Goal: Information Seeking & Learning: Find specific fact

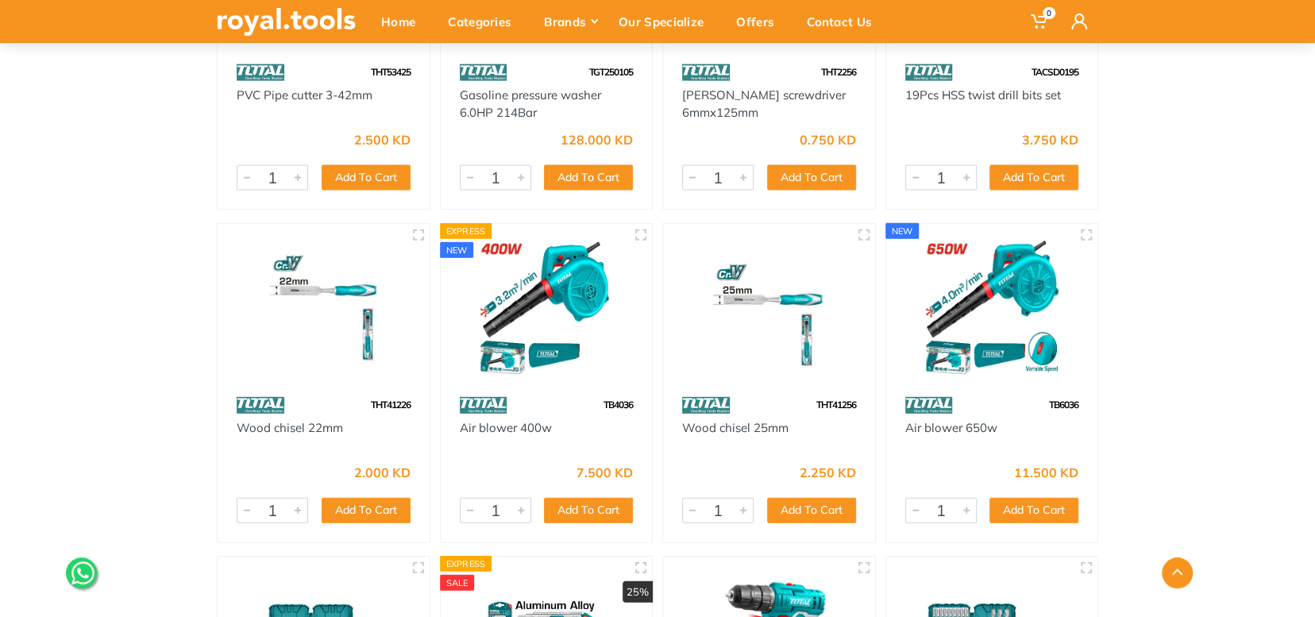
scroll to position [2178, 0]
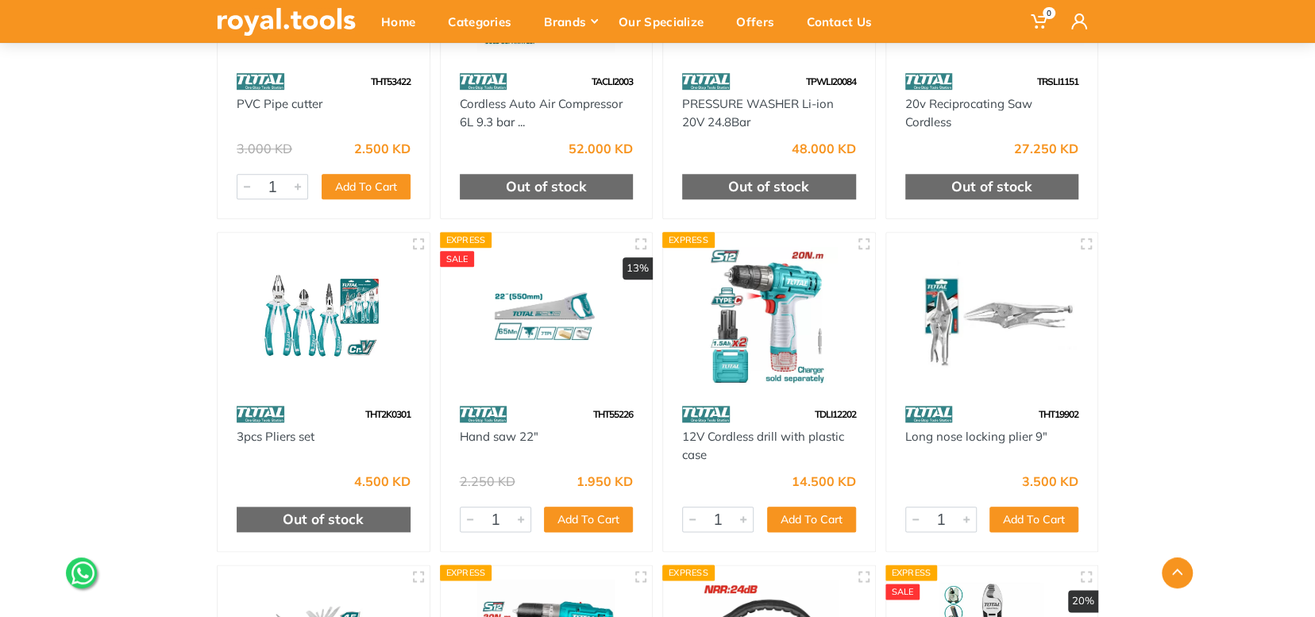
scroll to position [8612, 0]
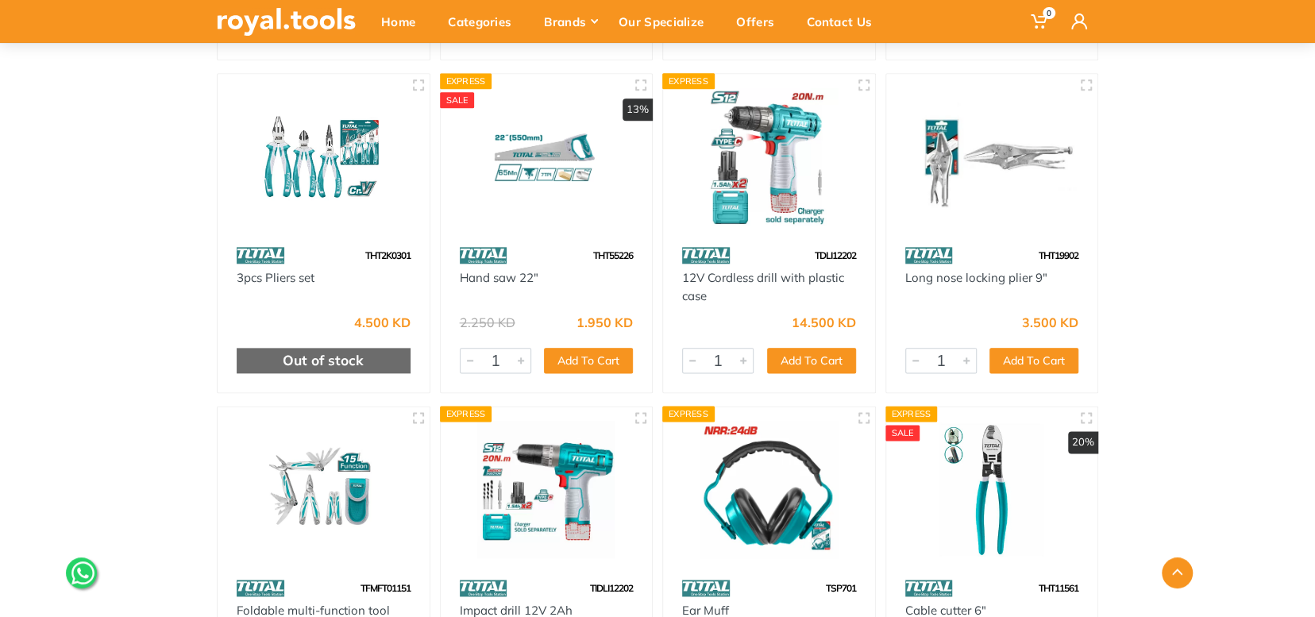
click at [1064, 253] on span "THT19902" at bounding box center [1059, 255] width 40 height 12
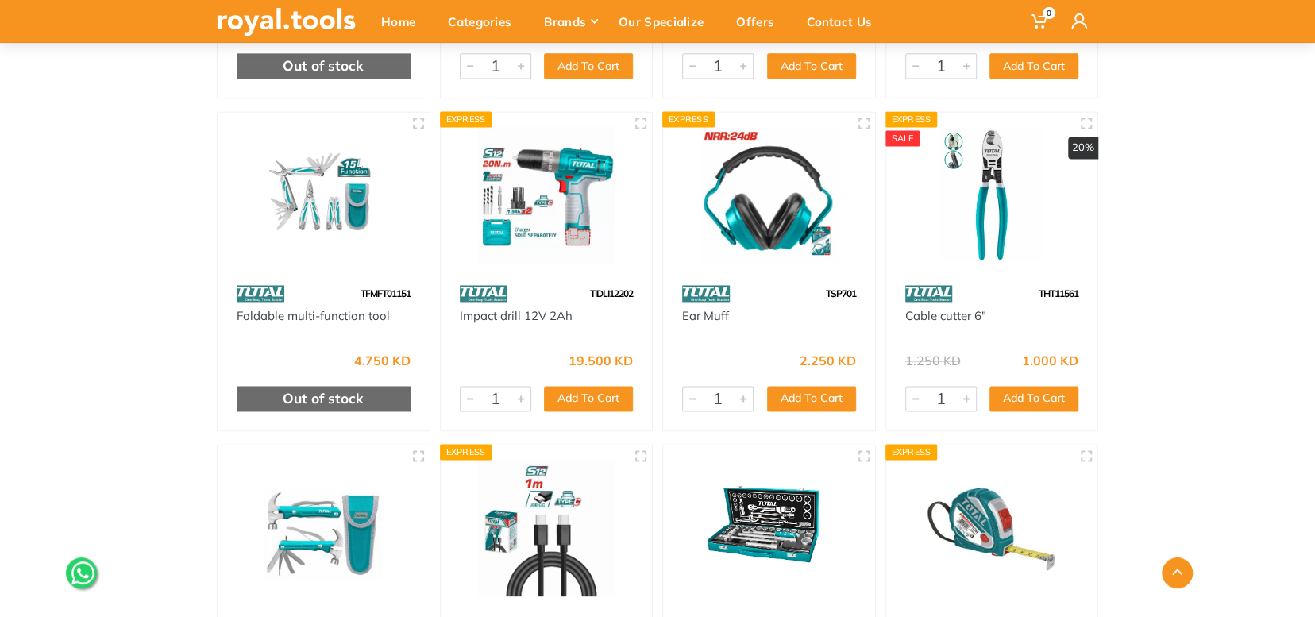
scroll to position [8929, 0]
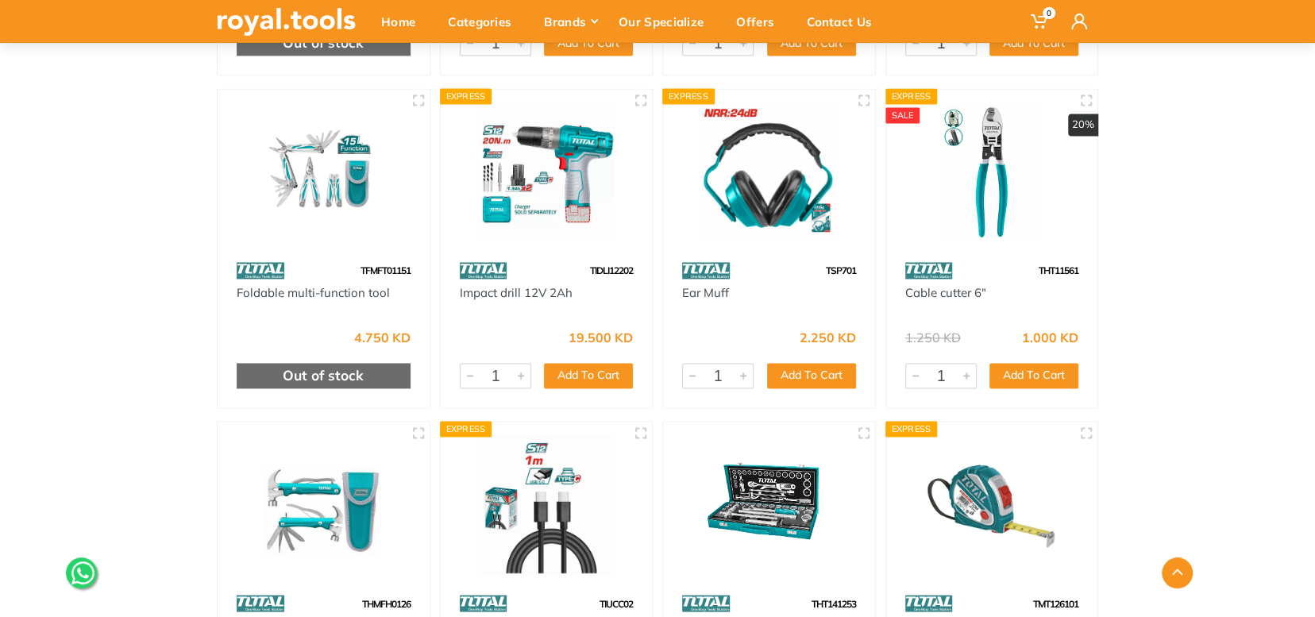
click at [1068, 269] on span "THT11561" at bounding box center [1059, 270] width 40 height 12
click at [840, 268] on span "TSP701" at bounding box center [841, 270] width 30 height 12
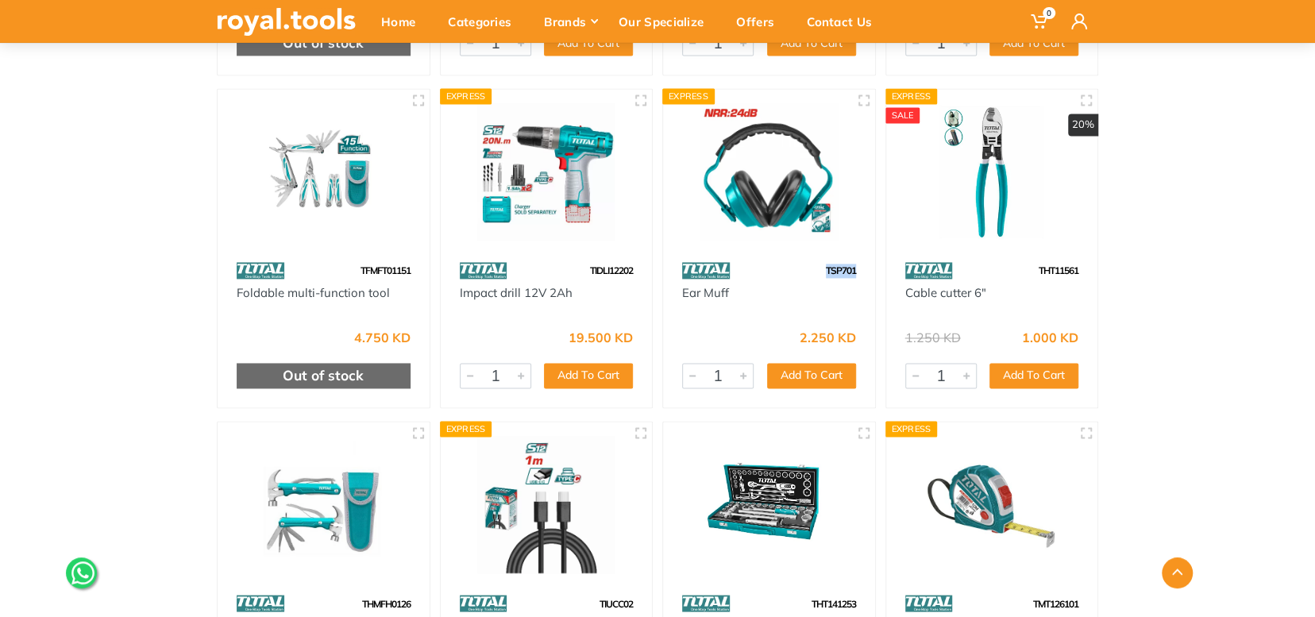
click at [840, 268] on span "TSP701" at bounding box center [841, 270] width 30 height 12
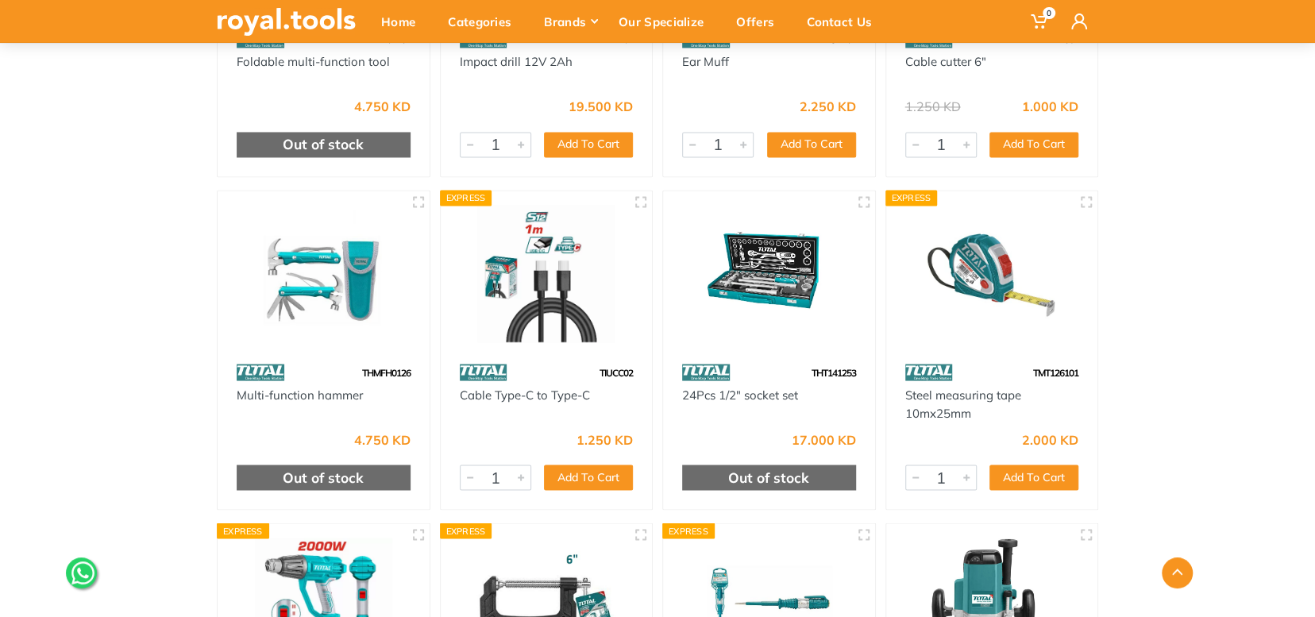
scroll to position [9168, 0]
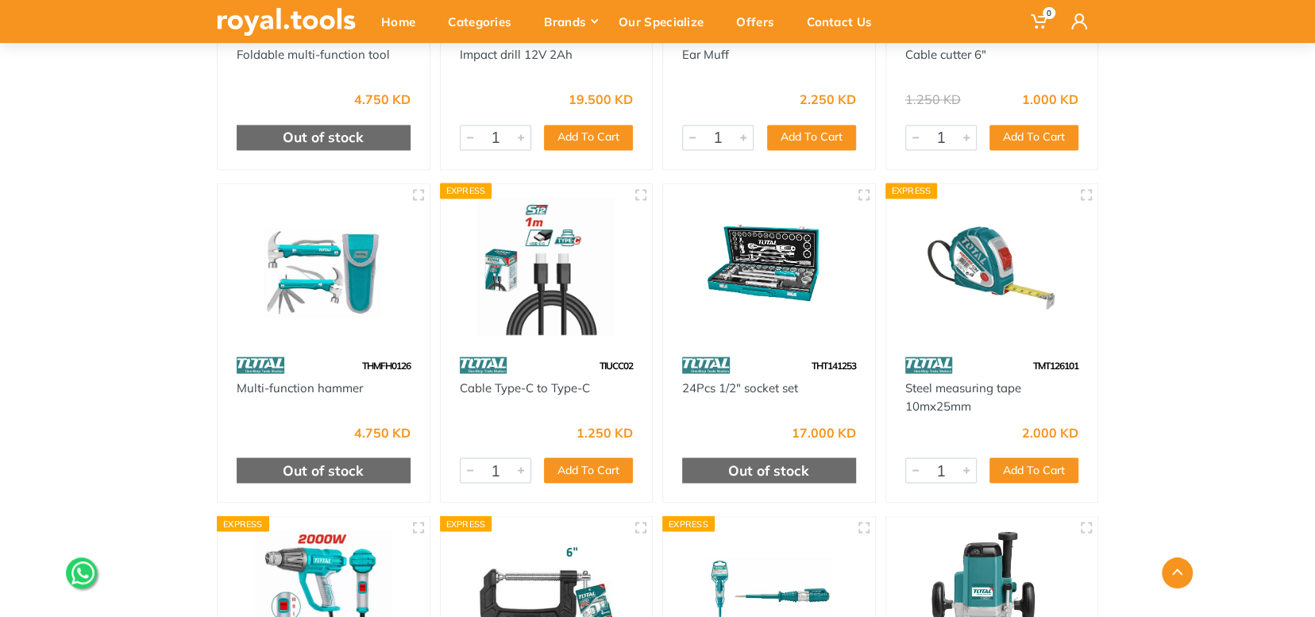
click at [1054, 359] on span "TMT126101" at bounding box center [1055, 365] width 45 height 12
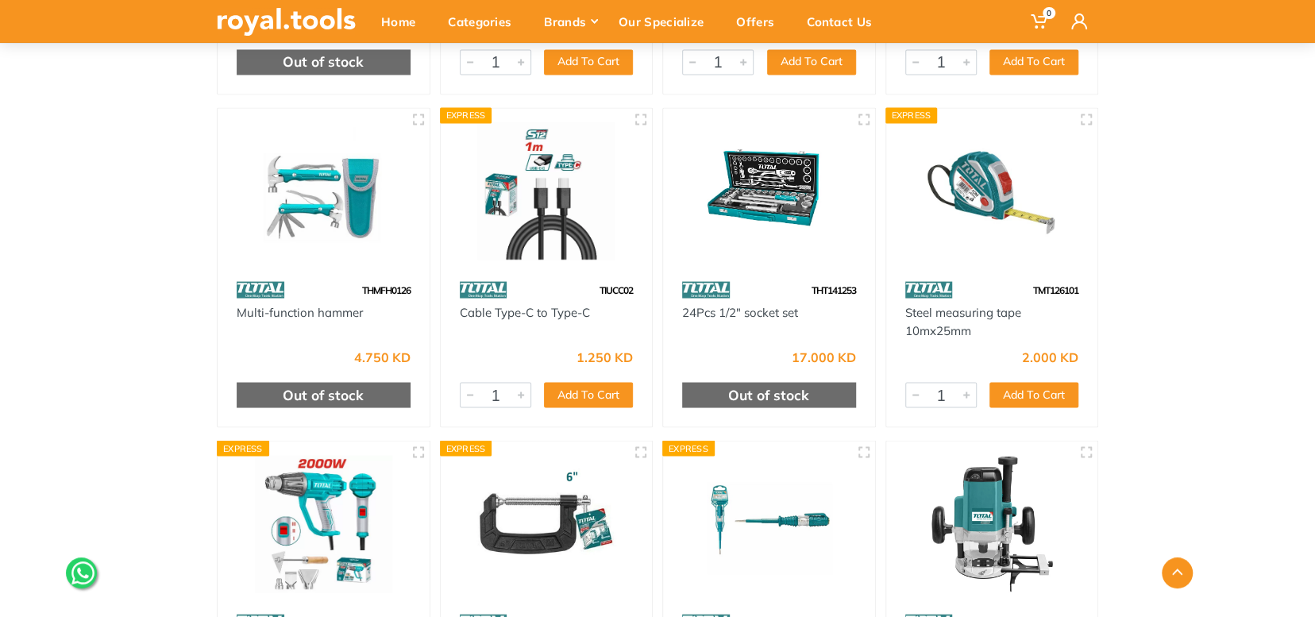
scroll to position [9406, 0]
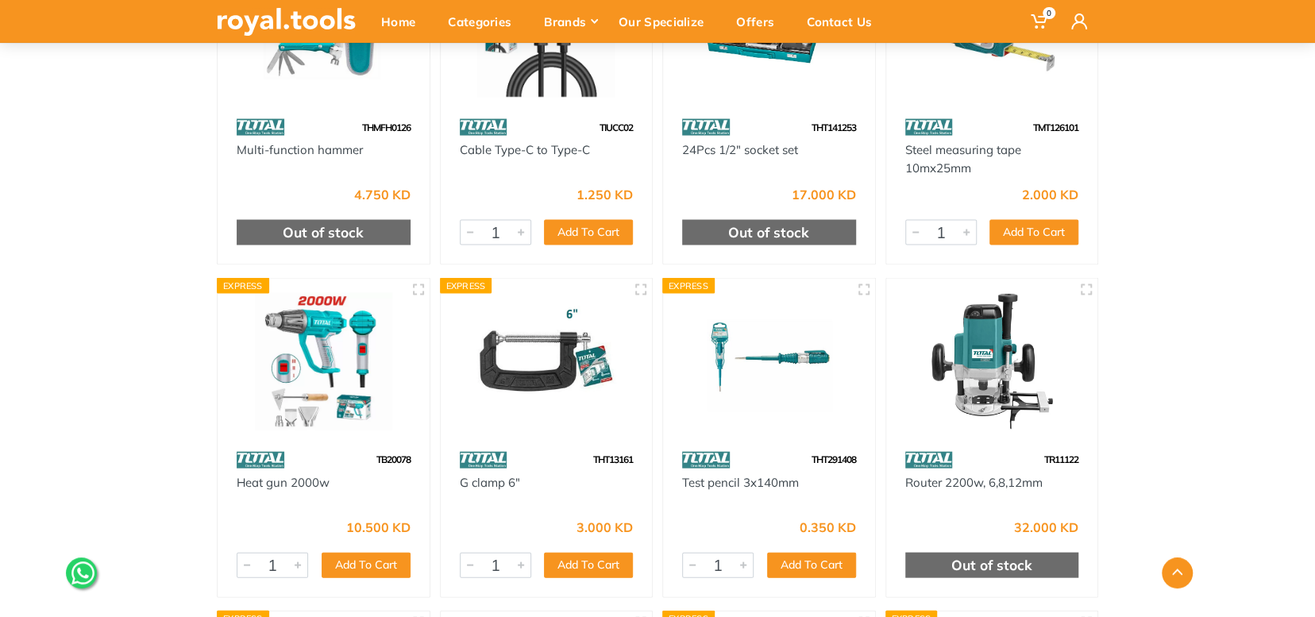
click at [625, 125] on span "TIUCC02" at bounding box center [616, 127] width 33 height 12
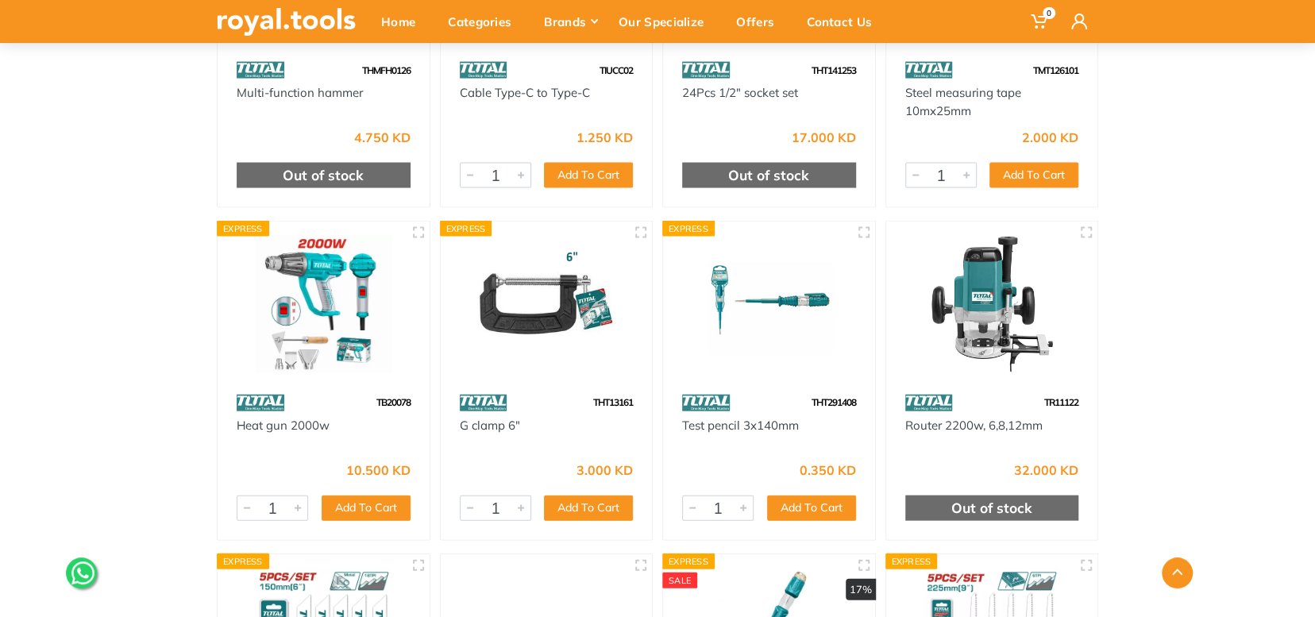
scroll to position [9565, 0]
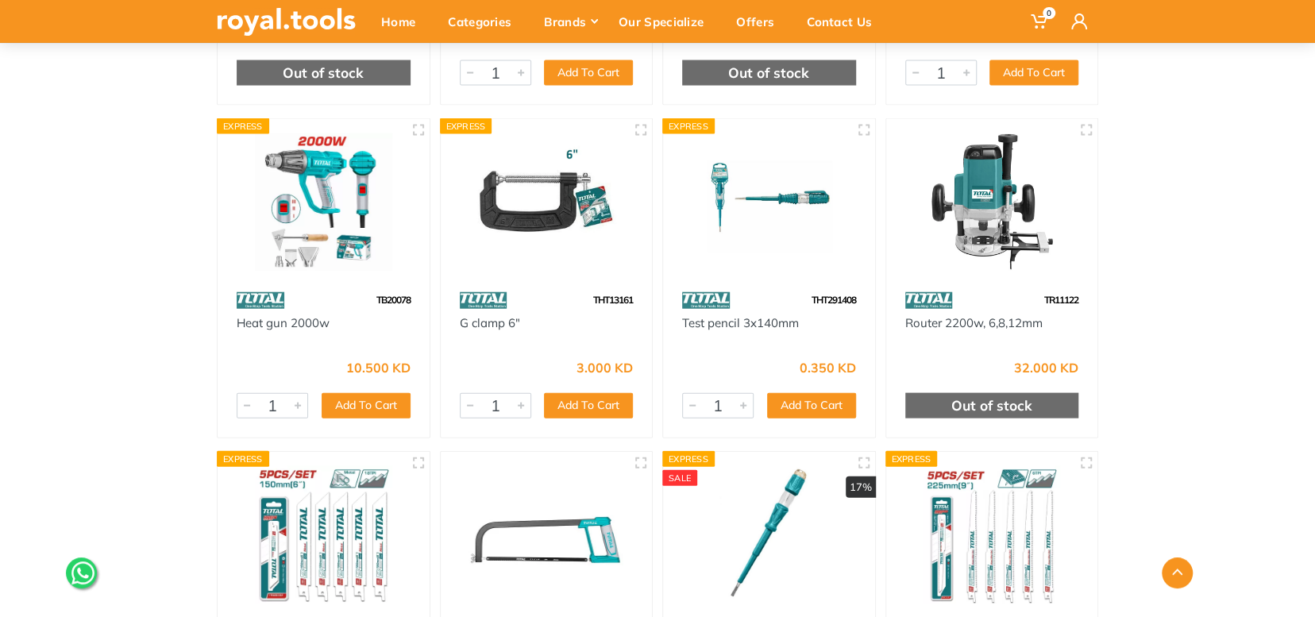
click at [1064, 296] on span "TR11122" at bounding box center [1061, 300] width 34 height 12
click at [841, 298] on span "THT291408" at bounding box center [834, 300] width 44 height 12
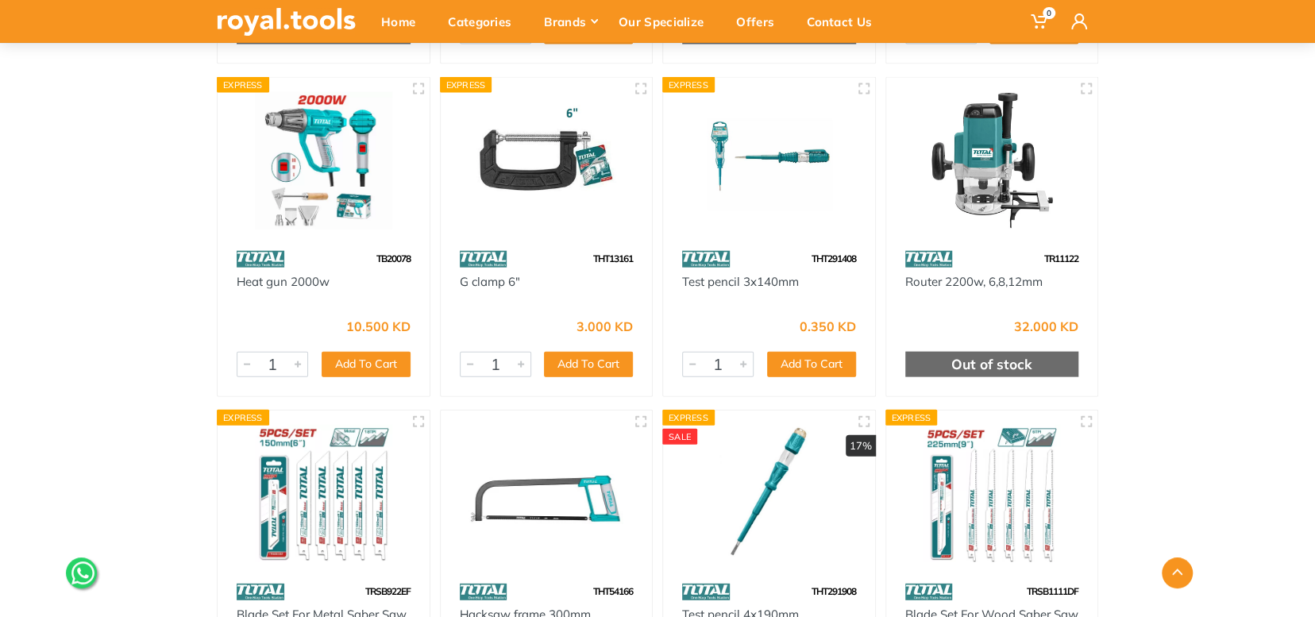
scroll to position [9644, 0]
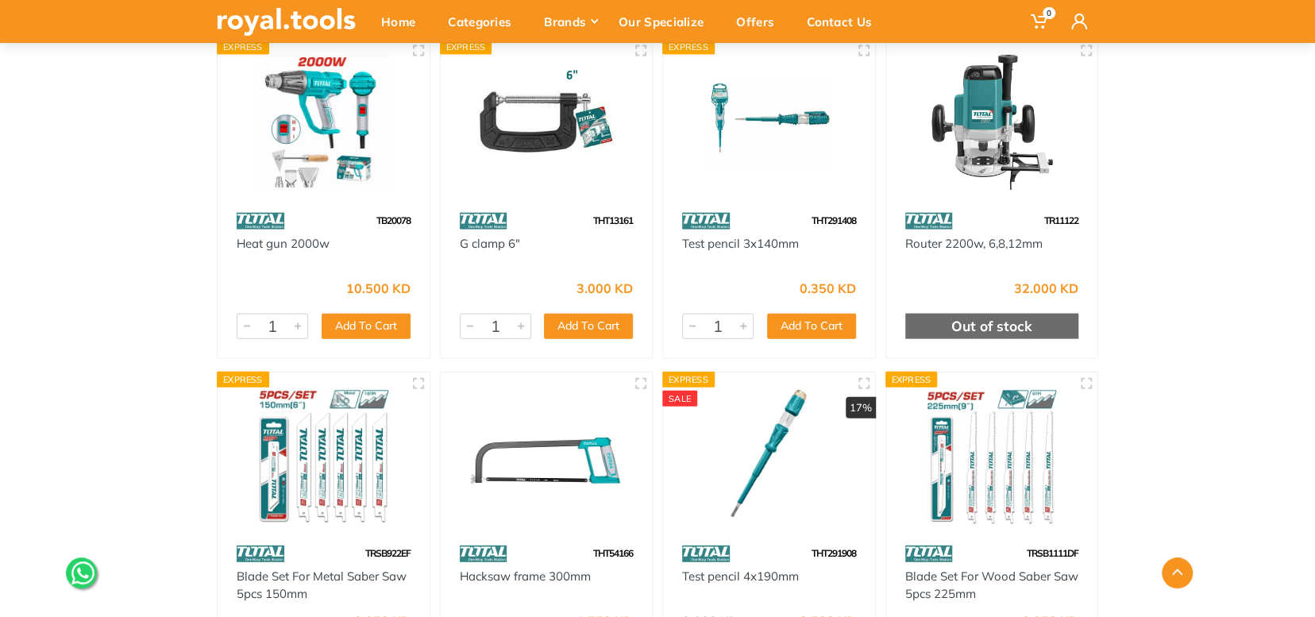
click at [392, 218] on span "TB20078" at bounding box center [393, 220] width 34 height 12
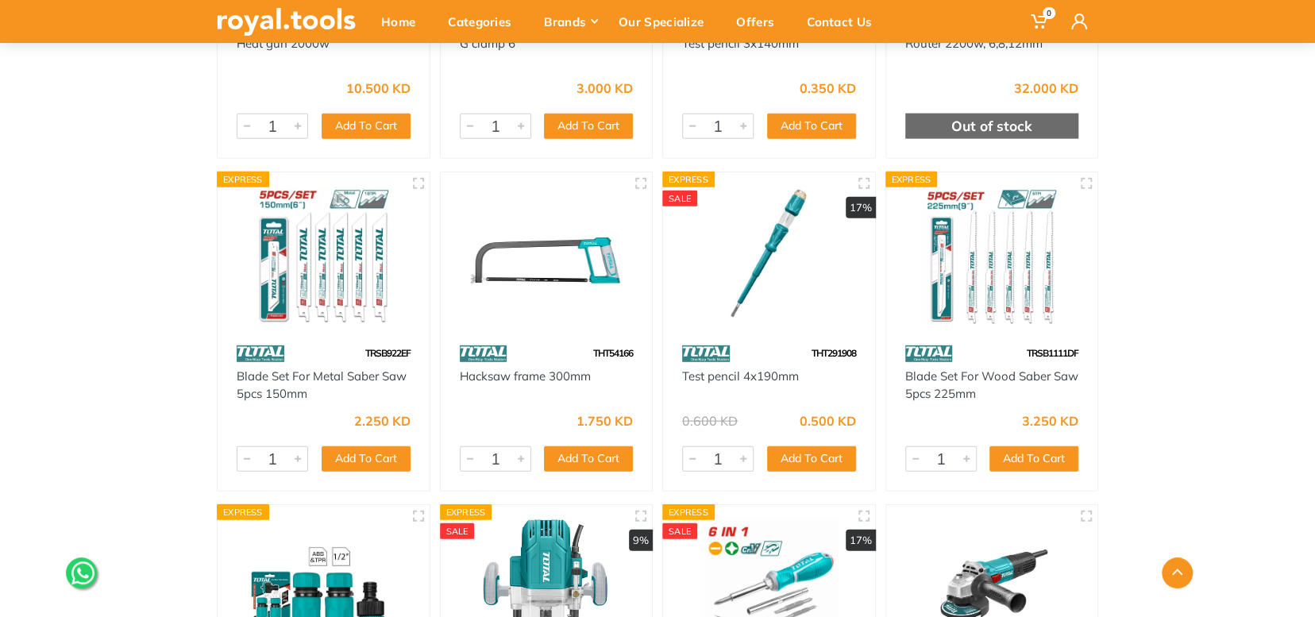
scroll to position [9883, 0]
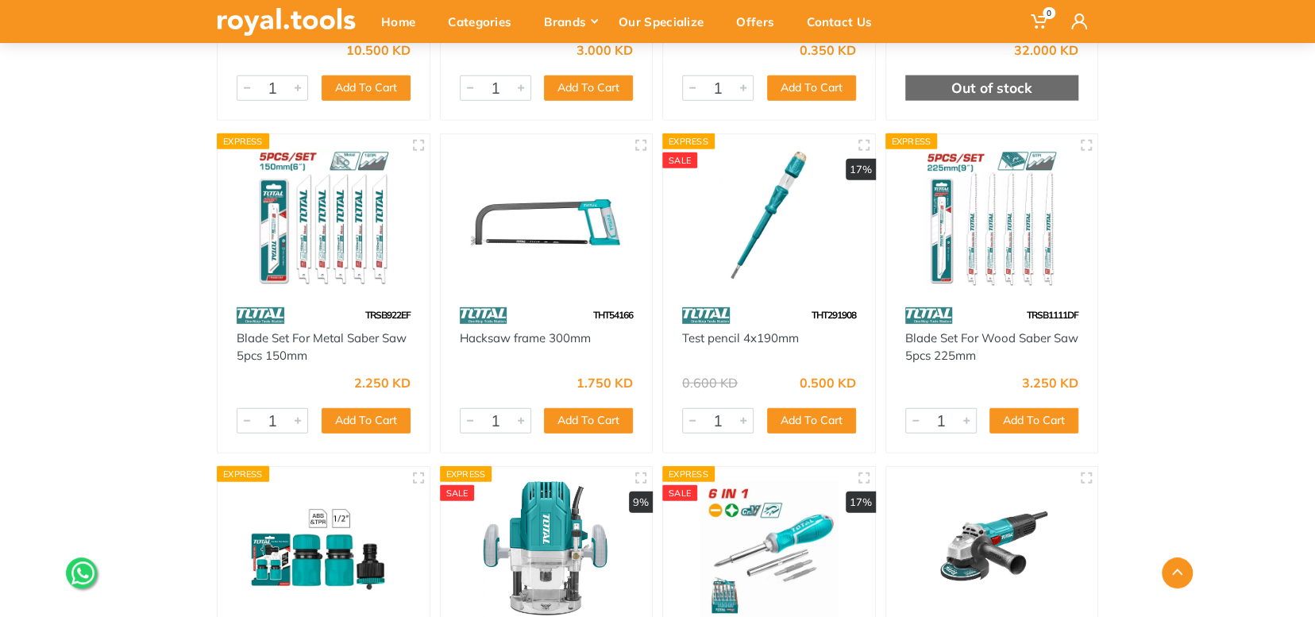
click at [1068, 313] on span "TRSB1111DF" at bounding box center [1053, 315] width 52 height 12
click at [828, 311] on span "THT291908" at bounding box center [834, 315] width 44 height 12
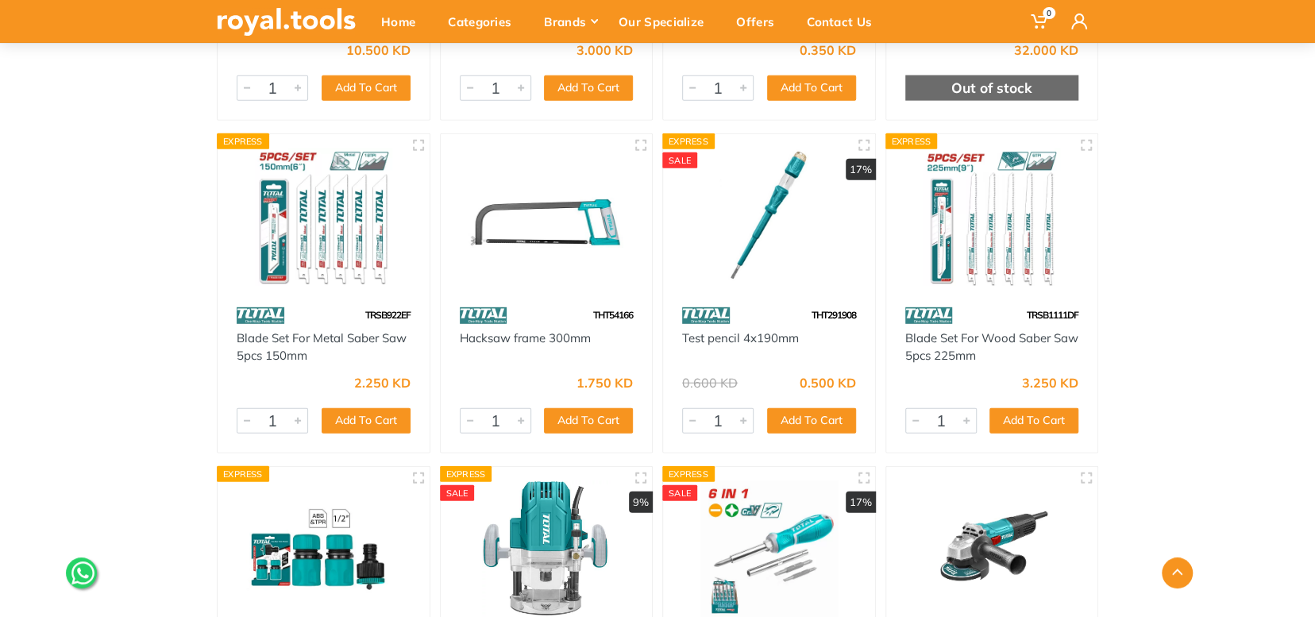
click at [616, 311] on span "THT54166" at bounding box center [613, 315] width 40 height 12
click at [386, 311] on span "TRSB922EF" at bounding box center [387, 315] width 45 height 12
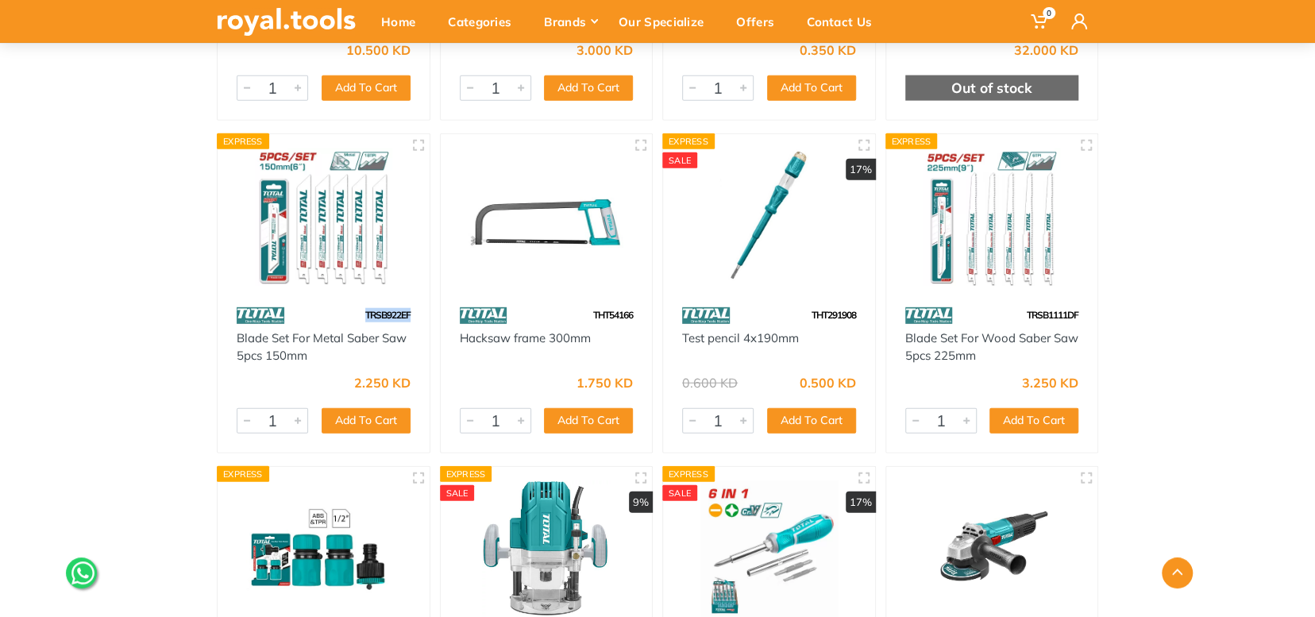
click at [386, 311] on span "TRSB922EF" at bounding box center [387, 315] width 45 height 12
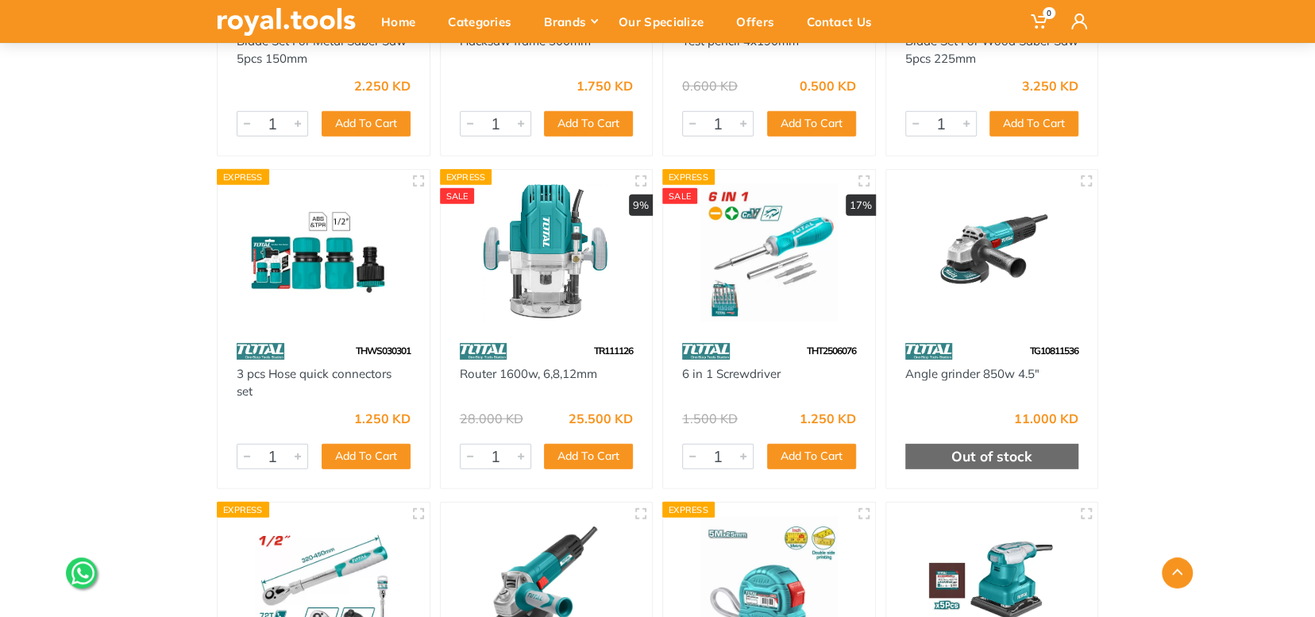
scroll to position [10200, 0]
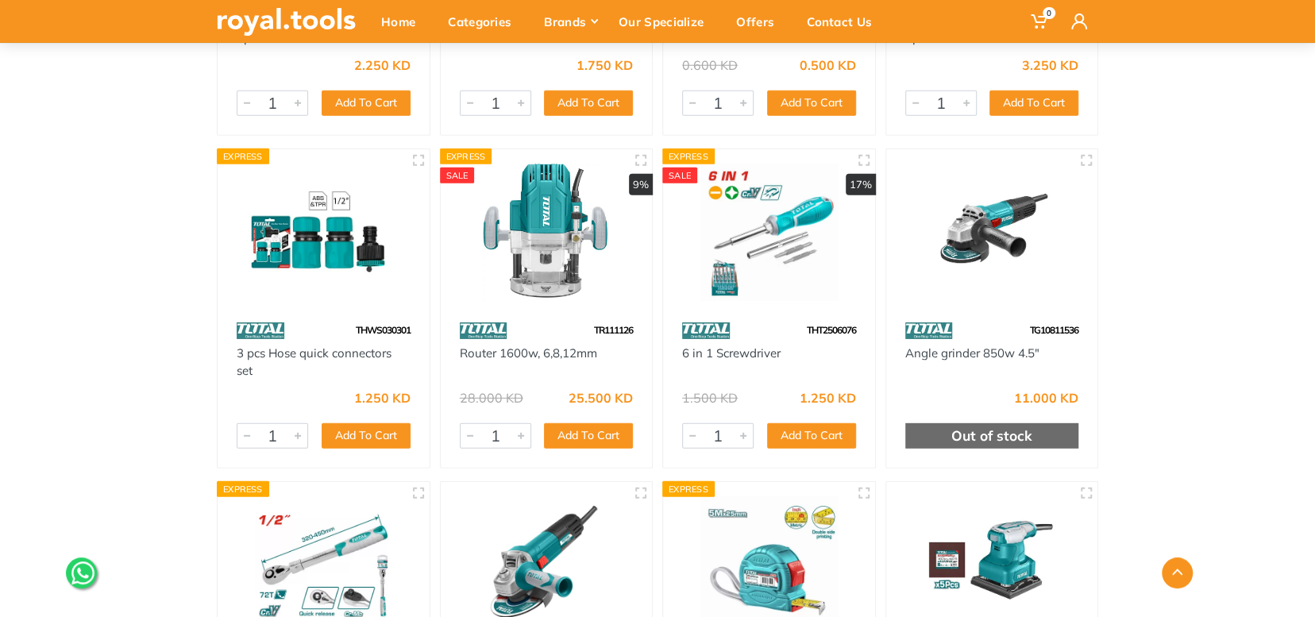
click at [1068, 331] on span "TG10811536" at bounding box center [1054, 330] width 48 height 12
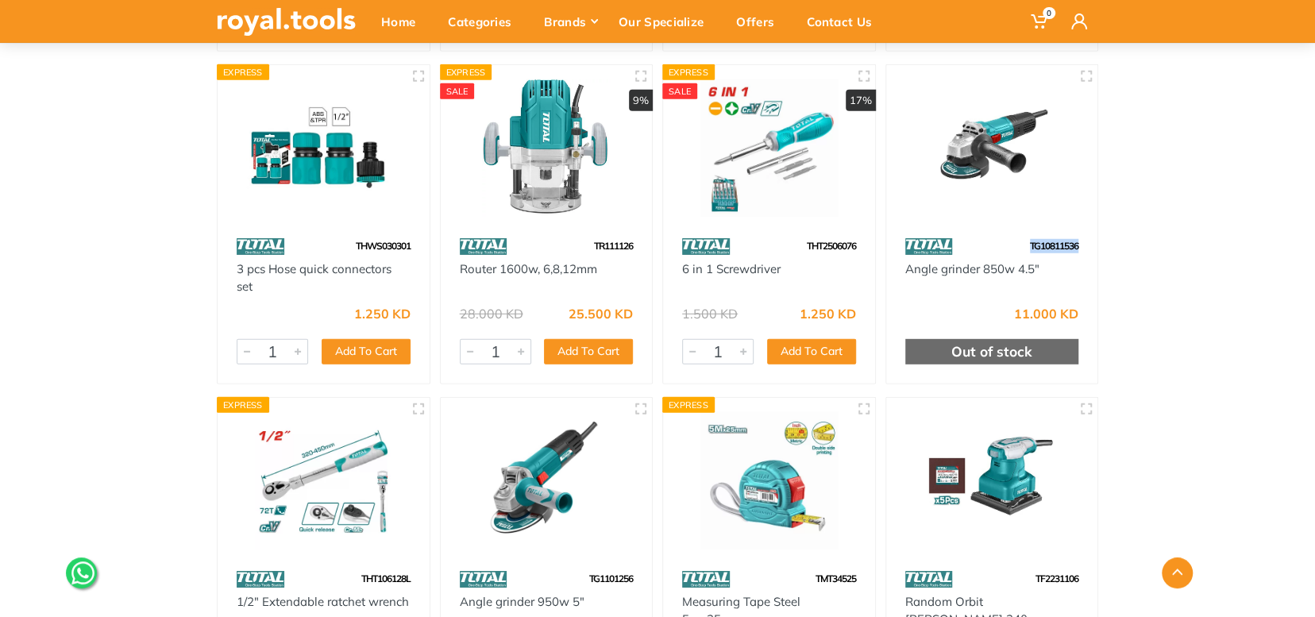
scroll to position [10351, 0]
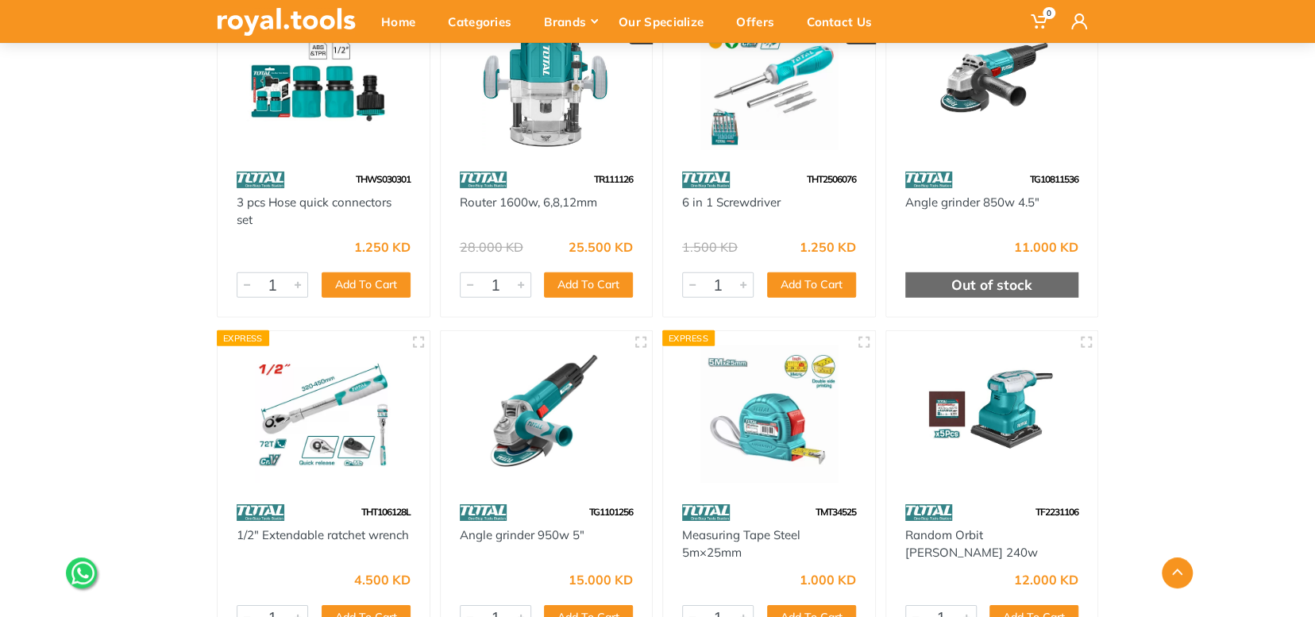
click at [822, 176] on span "THT2506076" at bounding box center [831, 179] width 49 height 12
click at [608, 179] on span "TR111126" at bounding box center [613, 179] width 39 height 12
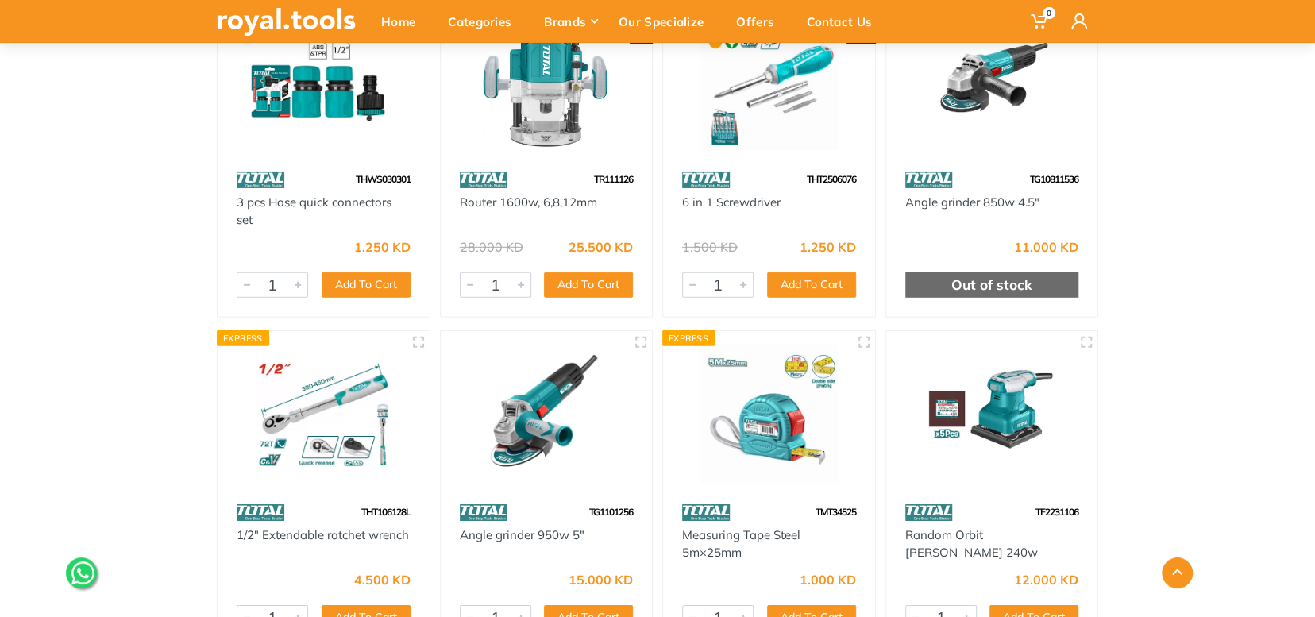
click at [396, 179] on span "THWS030301" at bounding box center [383, 179] width 55 height 12
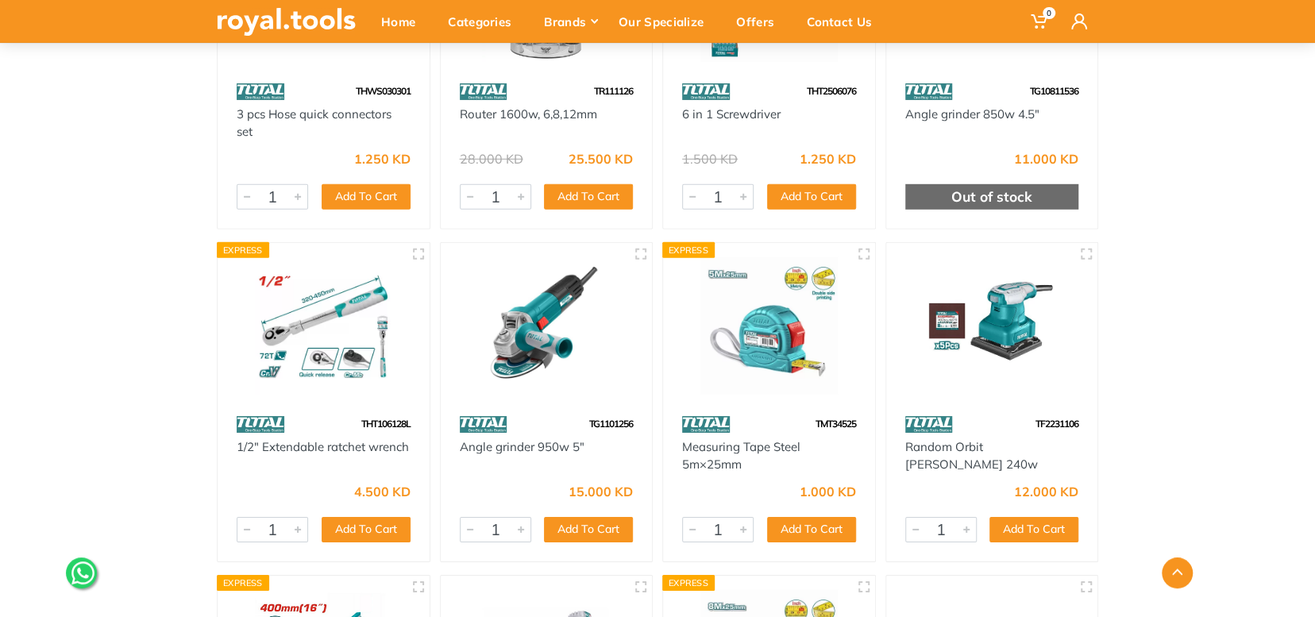
scroll to position [10589, 0]
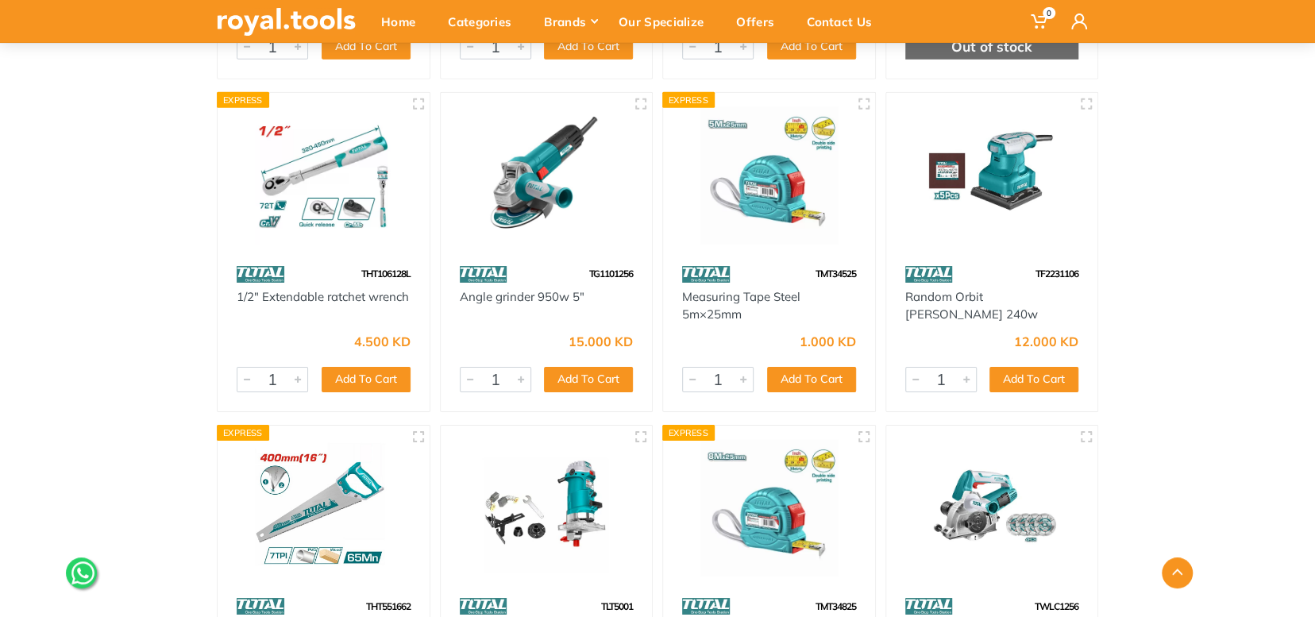
click at [389, 270] on span "THT106128L" at bounding box center [385, 274] width 49 height 12
click at [608, 268] on span "TG1101256" at bounding box center [611, 274] width 44 height 12
click at [842, 271] on span "TMT34525" at bounding box center [836, 274] width 41 height 12
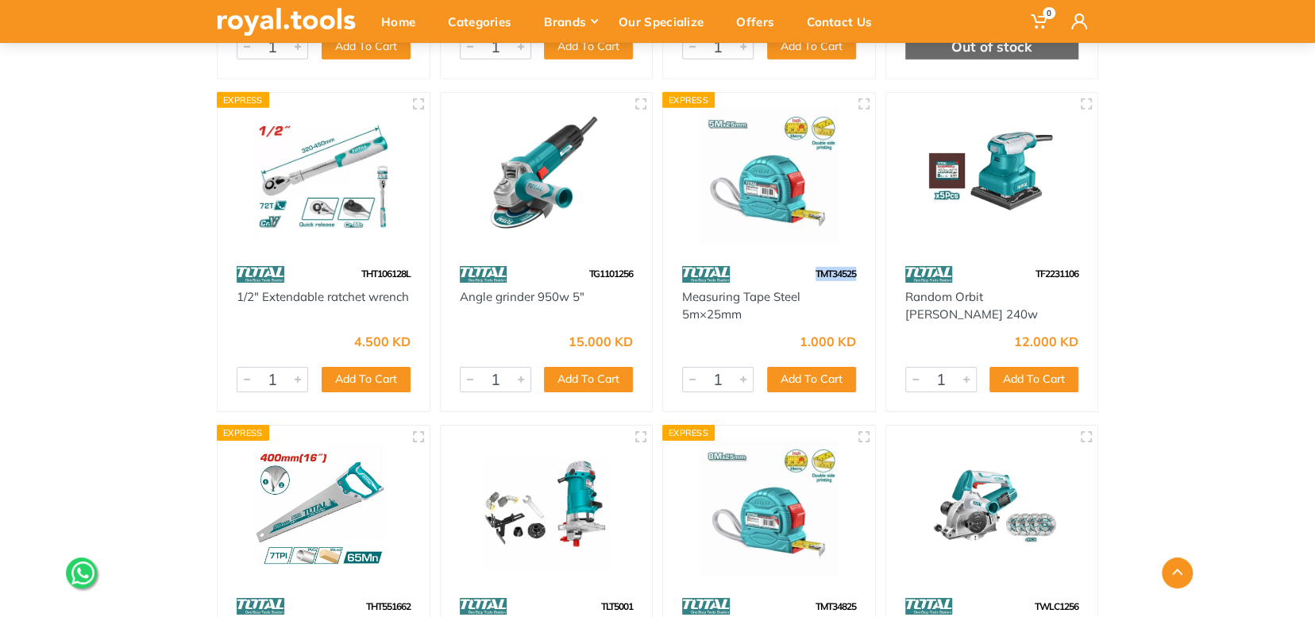
click at [842, 271] on span "TMT34525" at bounding box center [836, 274] width 41 height 12
click at [1052, 274] on span "TF2231106" at bounding box center [1057, 274] width 43 height 12
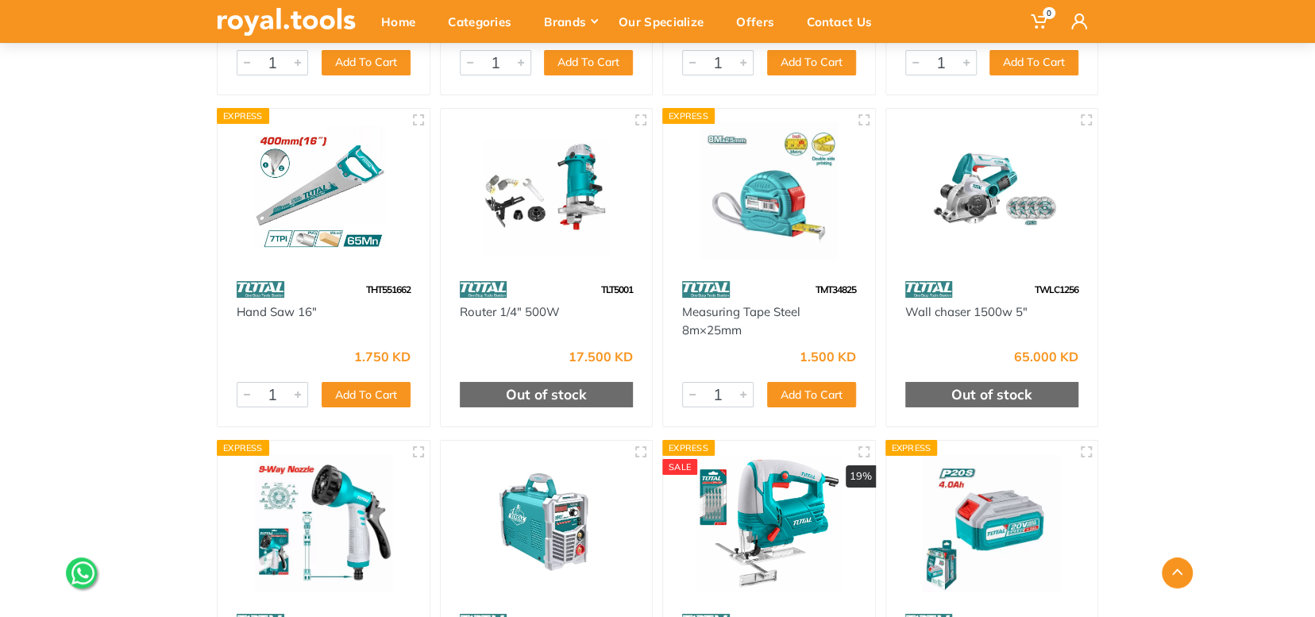
scroll to position [10907, 0]
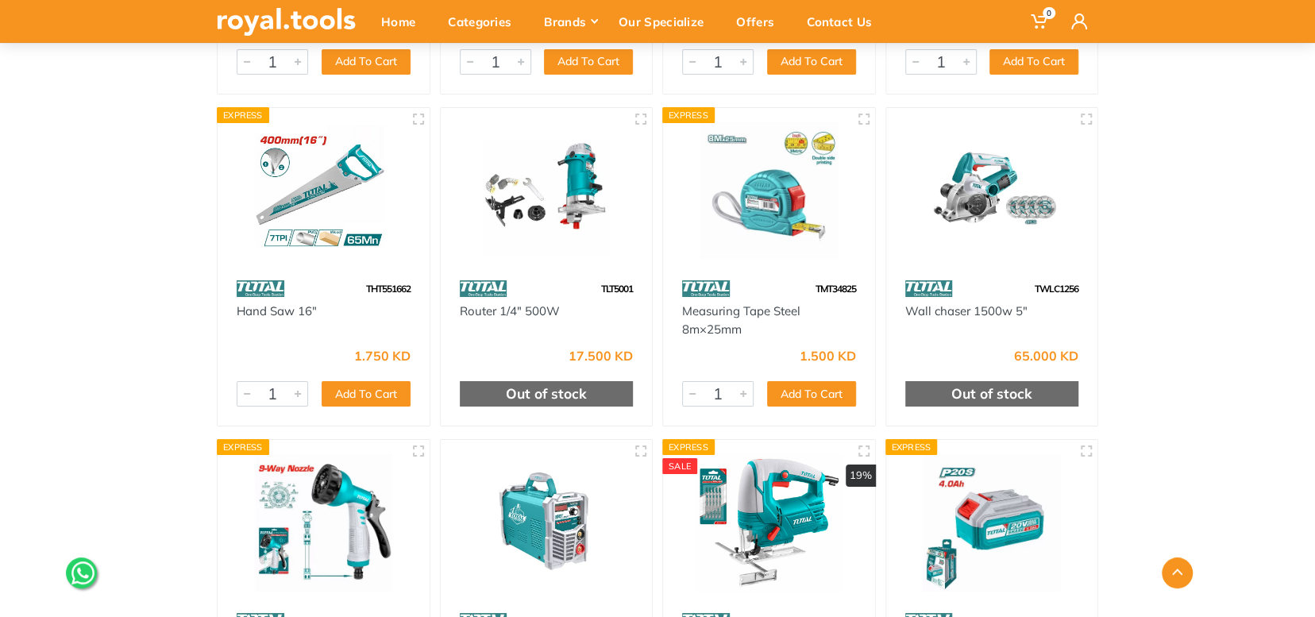
click at [1071, 290] on span "TWLC1256" at bounding box center [1057, 289] width 44 height 12
click at [851, 287] on span "TMT34825" at bounding box center [836, 289] width 41 height 12
click at [605, 284] on span "TLT5001" at bounding box center [617, 289] width 32 height 12
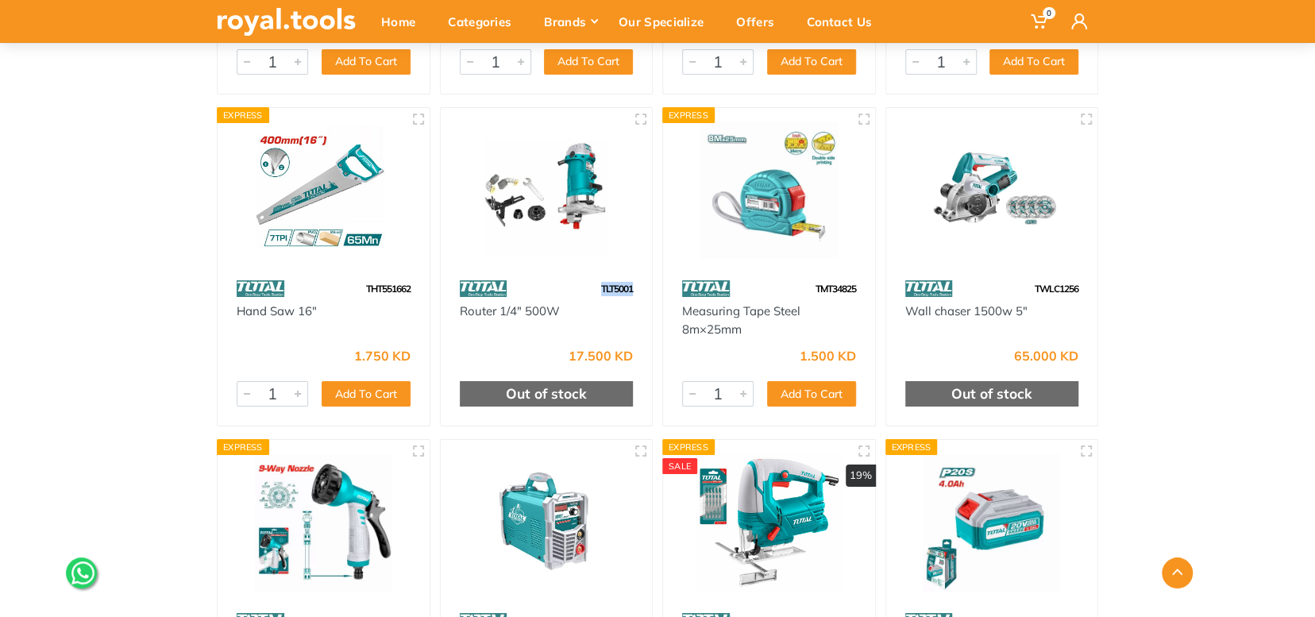
click at [605, 284] on span "TLT5001" at bounding box center [617, 289] width 32 height 12
click at [384, 287] on span "THT551662" at bounding box center [388, 289] width 44 height 12
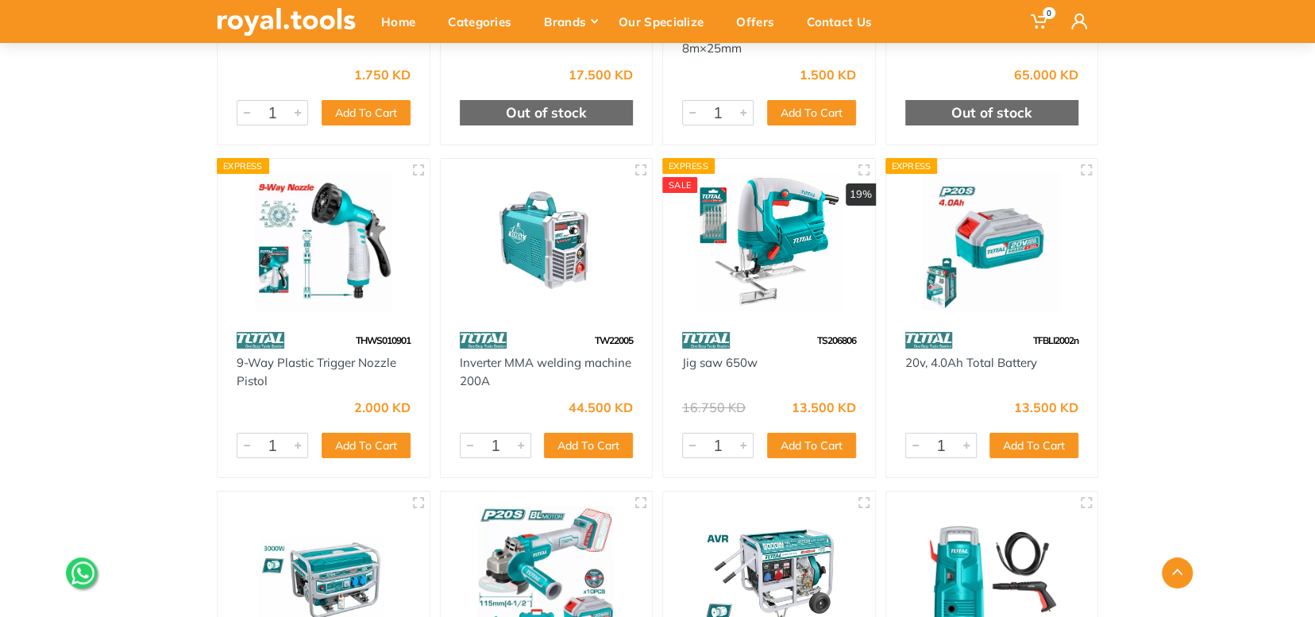
scroll to position [11225, 0]
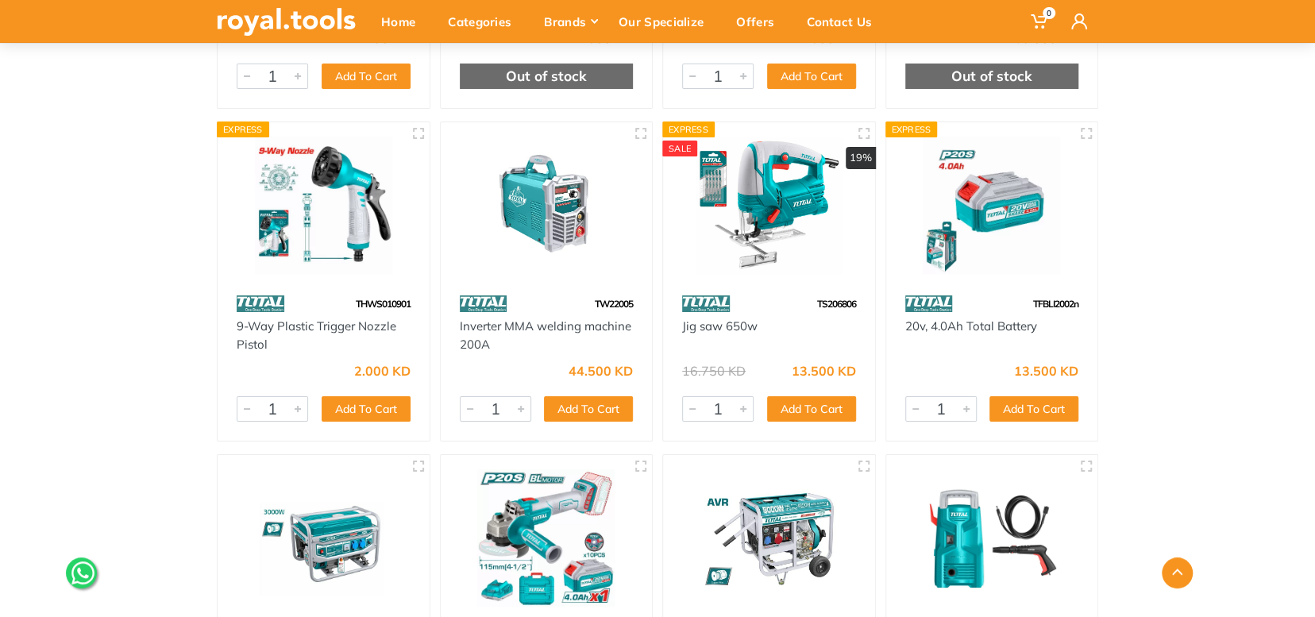
click at [1068, 302] on span "TFBLI2002n" at bounding box center [1055, 304] width 45 height 12
click at [845, 306] on span "TS206806" at bounding box center [836, 304] width 39 height 12
click at [616, 300] on span "TW22005" at bounding box center [614, 304] width 38 height 12
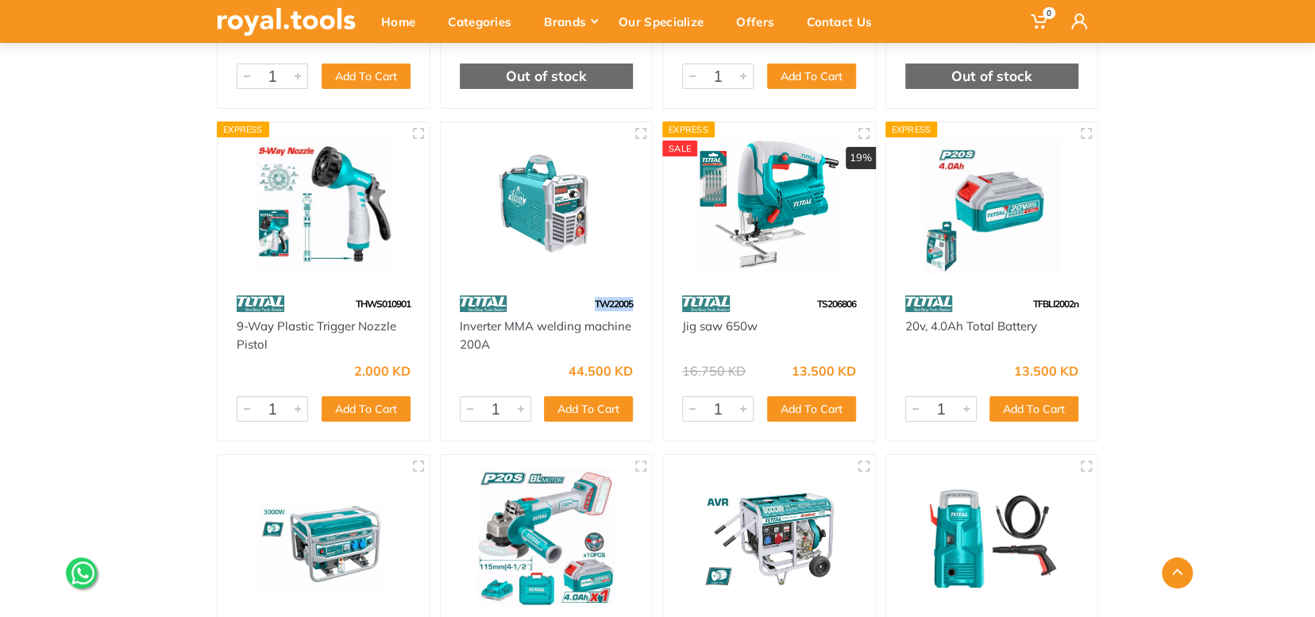
click at [616, 300] on span "TW22005" at bounding box center [614, 304] width 38 height 12
click at [405, 305] on span "THWS010901" at bounding box center [383, 304] width 55 height 12
drag, startPoint x: 1292, startPoint y: 298, endPoint x: 1209, endPoint y: 307, distance: 83.2
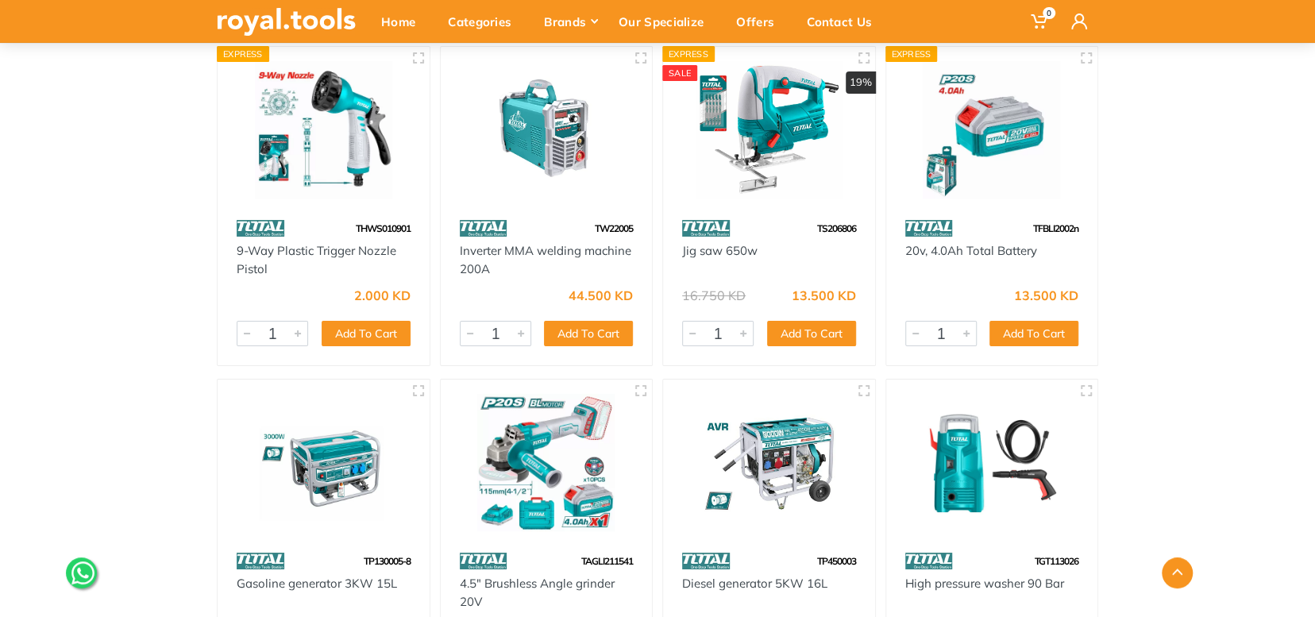
scroll to position [11463, 0]
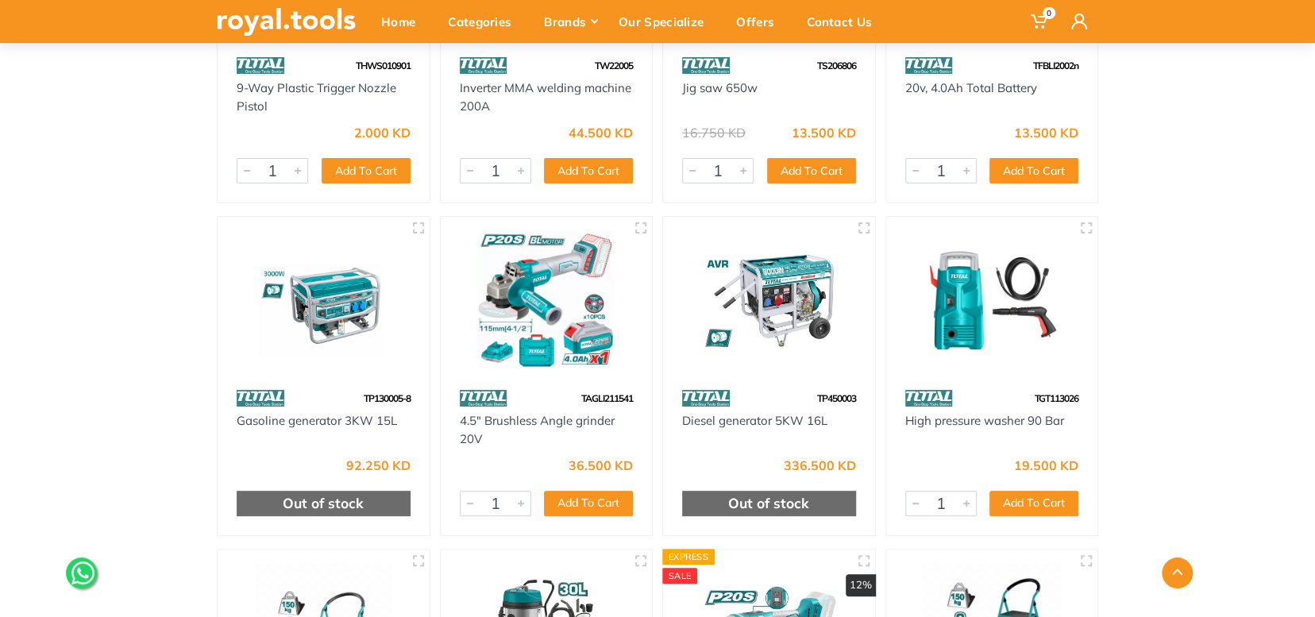
click at [1040, 400] on span "TGT113026" at bounding box center [1057, 398] width 44 height 12
click at [837, 398] on span "TP450003" at bounding box center [836, 398] width 39 height 12
click at [598, 399] on span "TAGLI211541" at bounding box center [607, 398] width 52 height 12
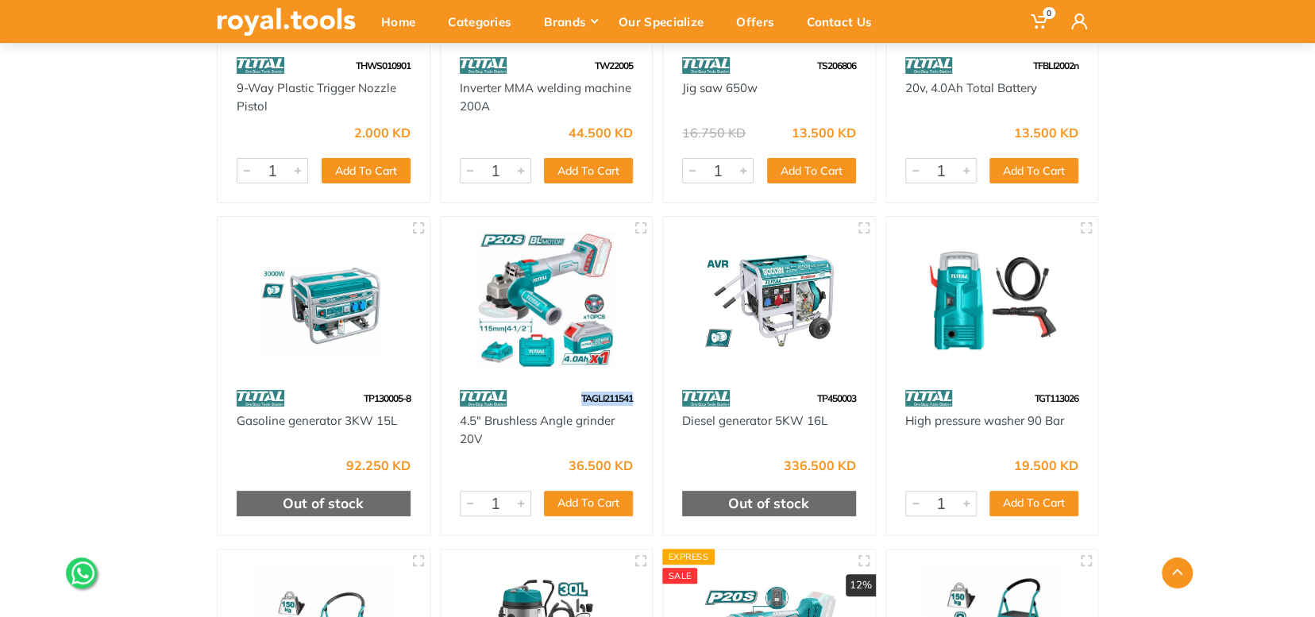
click at [598, 399] on span "TAGLI211541" at bounding box center [607, 398] width 52 height 12
click at [388, 395] on span "TP130005-8" at bounding box center [387, 398] width 47 height 12
copy div "TP130005-8"
